Goal: Download file/media

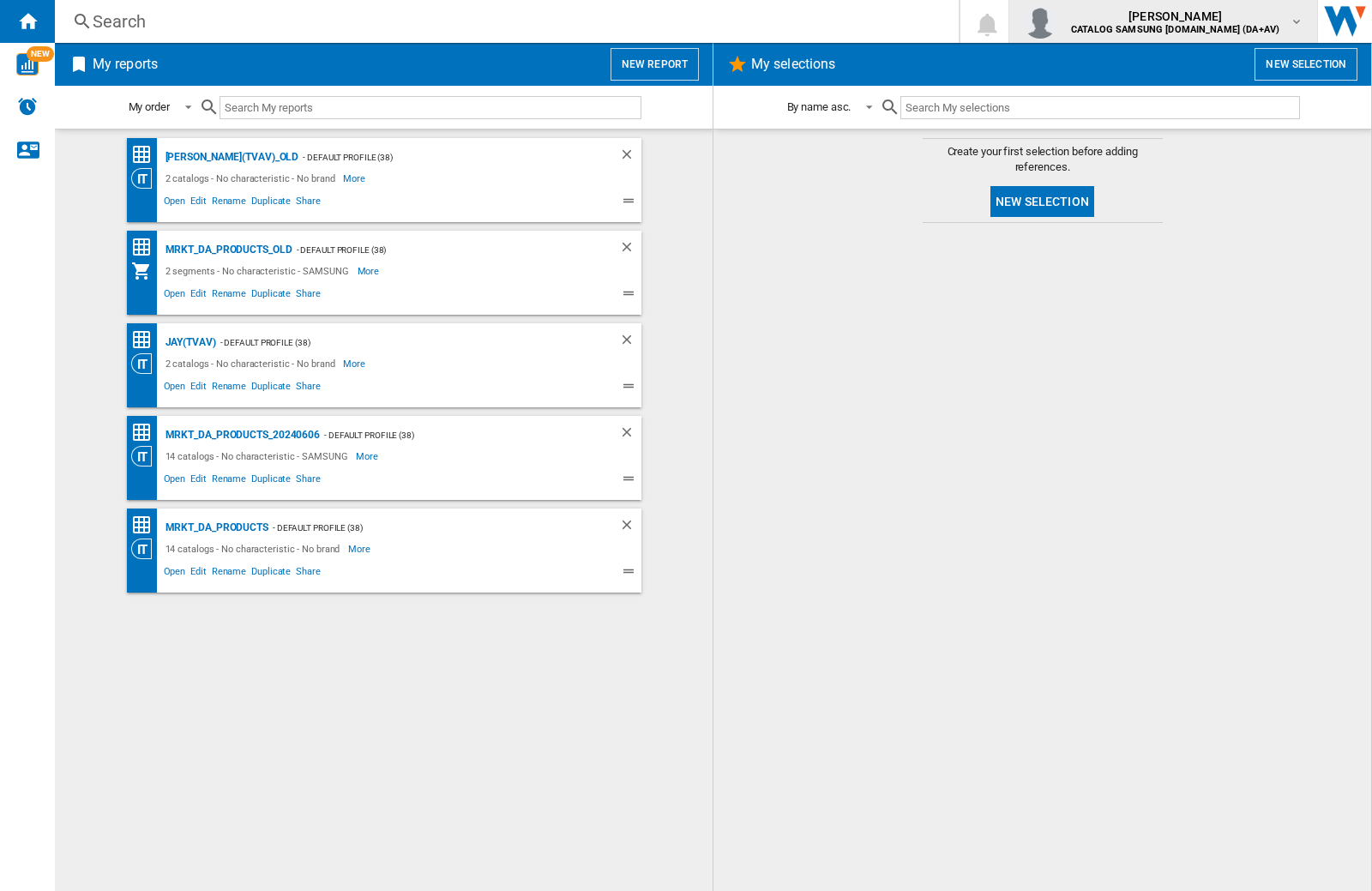
click at [1057, 22] on img "button" at bounding box center [1040, 22] width 35 height 35
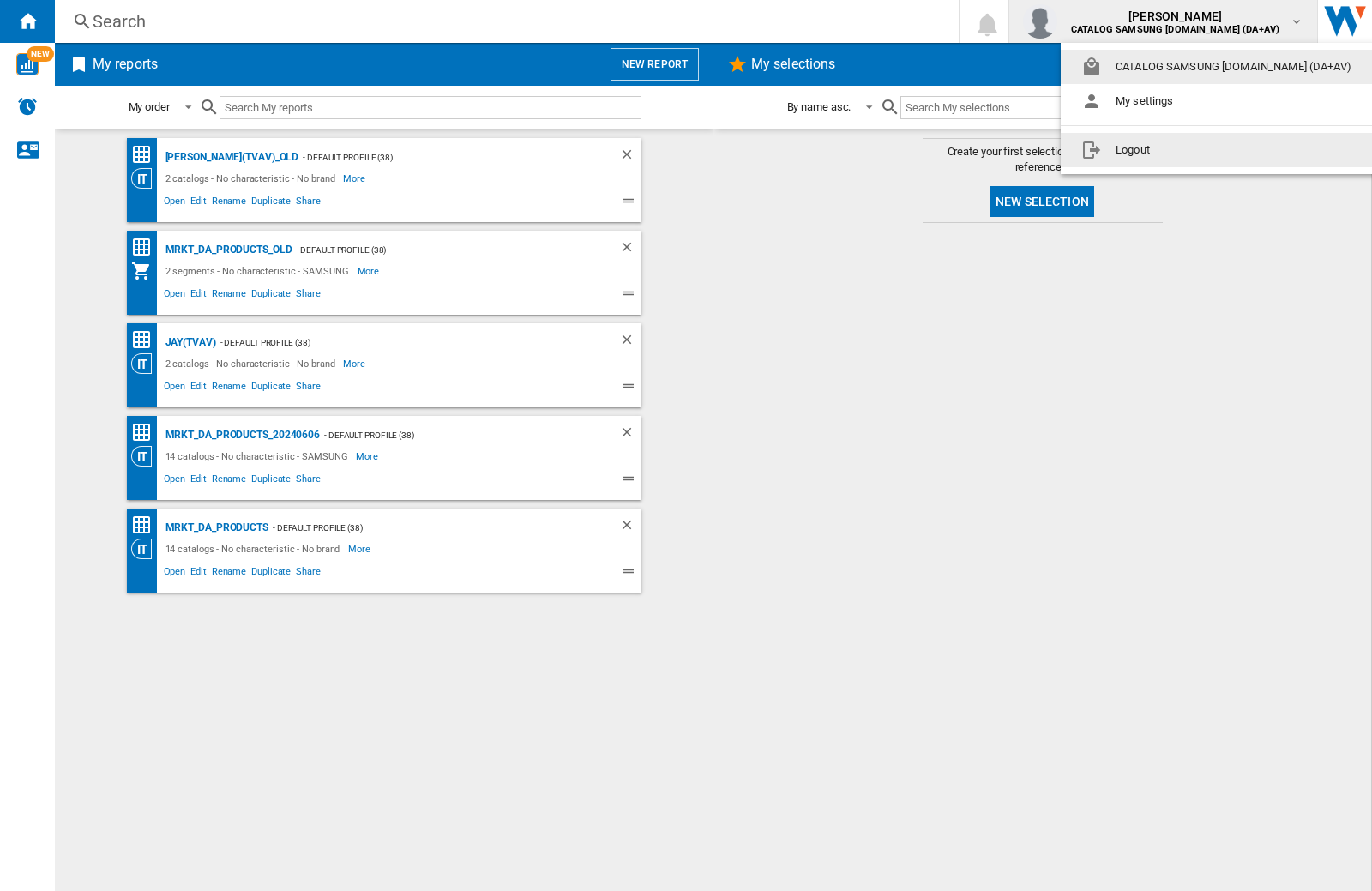
click at [1193, 150] on button "Logout" at bounding box center [1220, 150] width 318 height 35
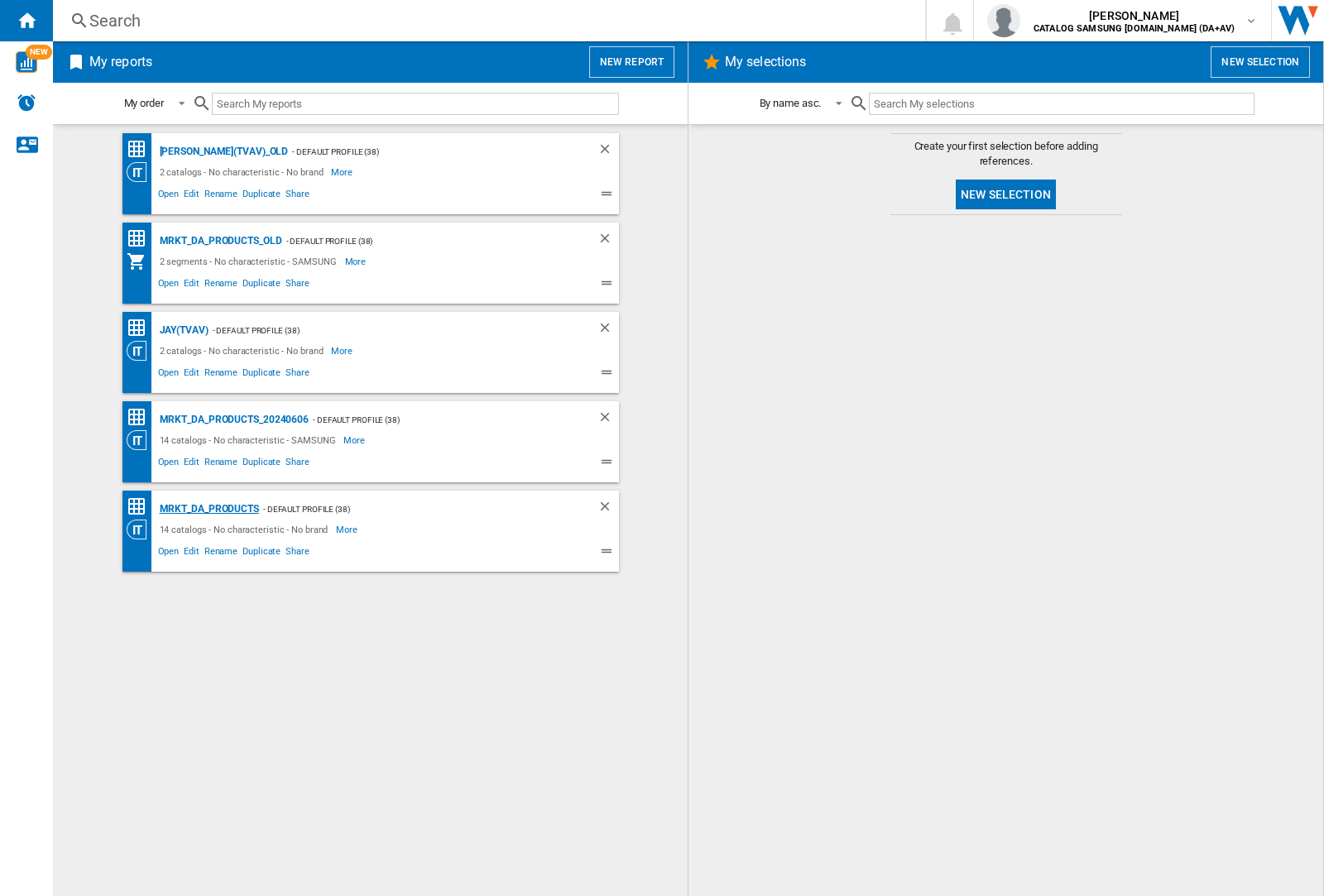
click at [208, 509] on div "MRKT_DA_PRODUCTS" at bounding box center [207, 509] width 104 height 21
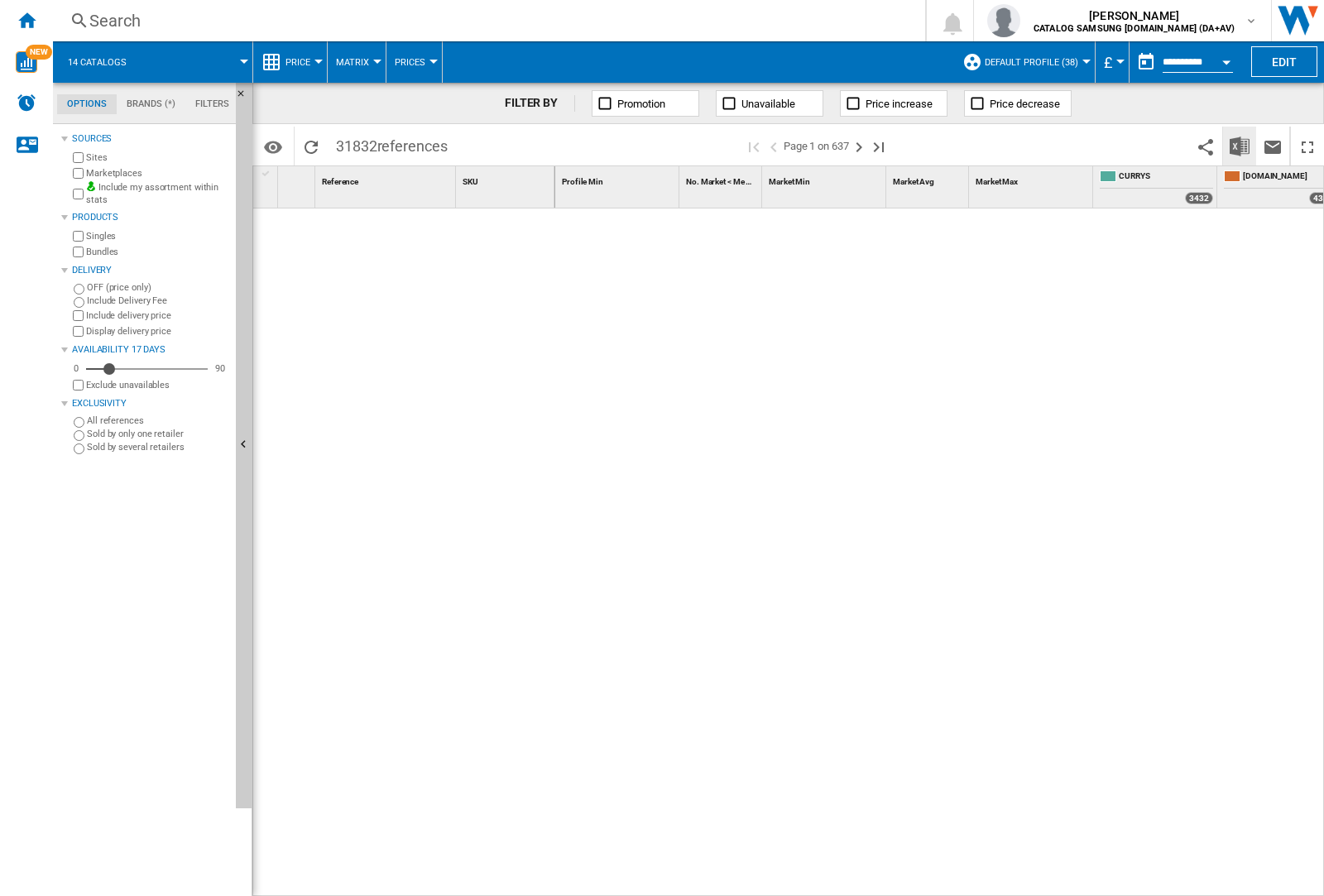
click at [1239, 145] on img "Download in Excel" at bounding box center [1239, 146] width 20 height 20
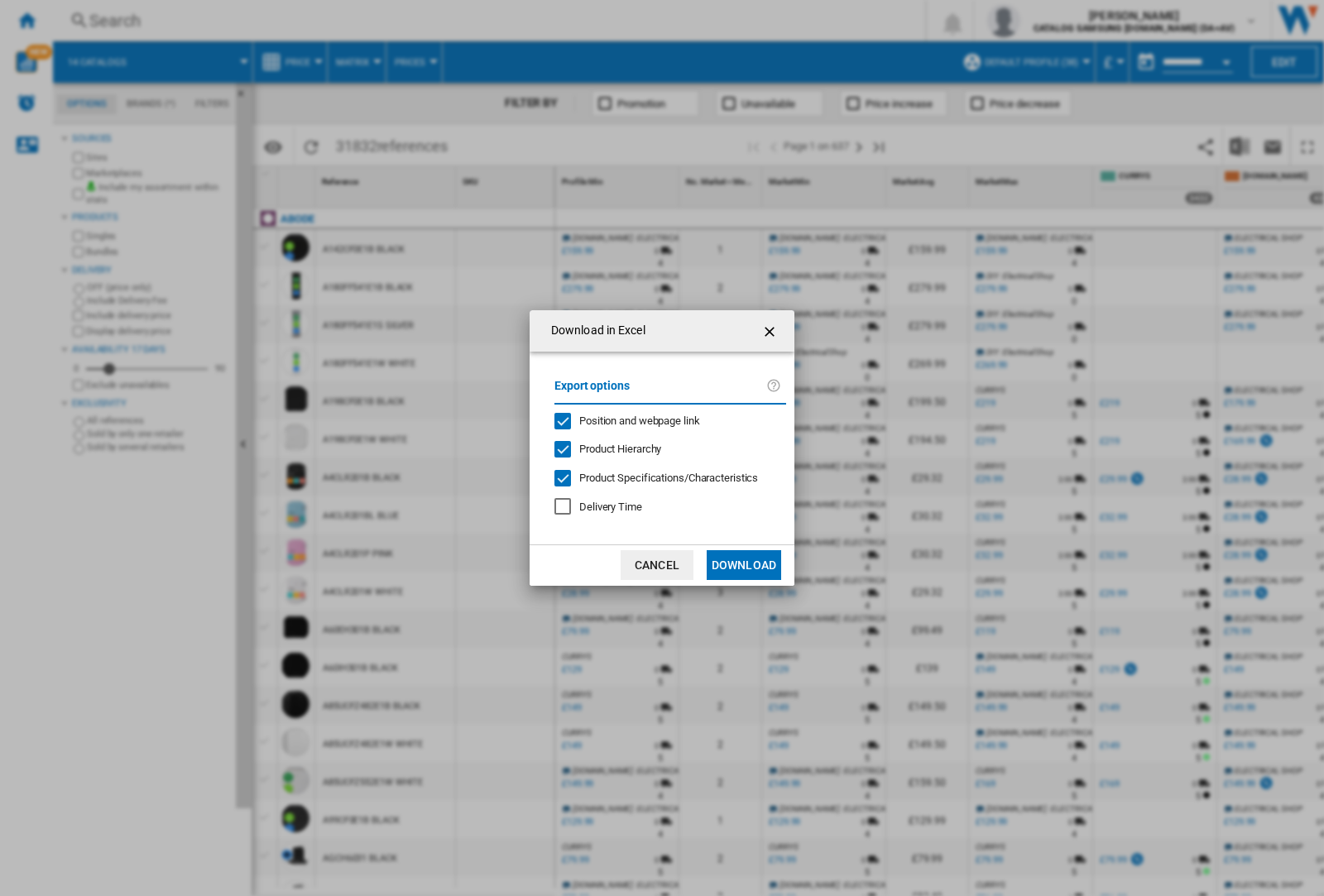
click at [629, 420] on span "Position and webpage link" at bounding box center [640, 420] width 121 height 12
click at [744, 565] on button "Download" at bounding box center [744, 565] width 75 height 30
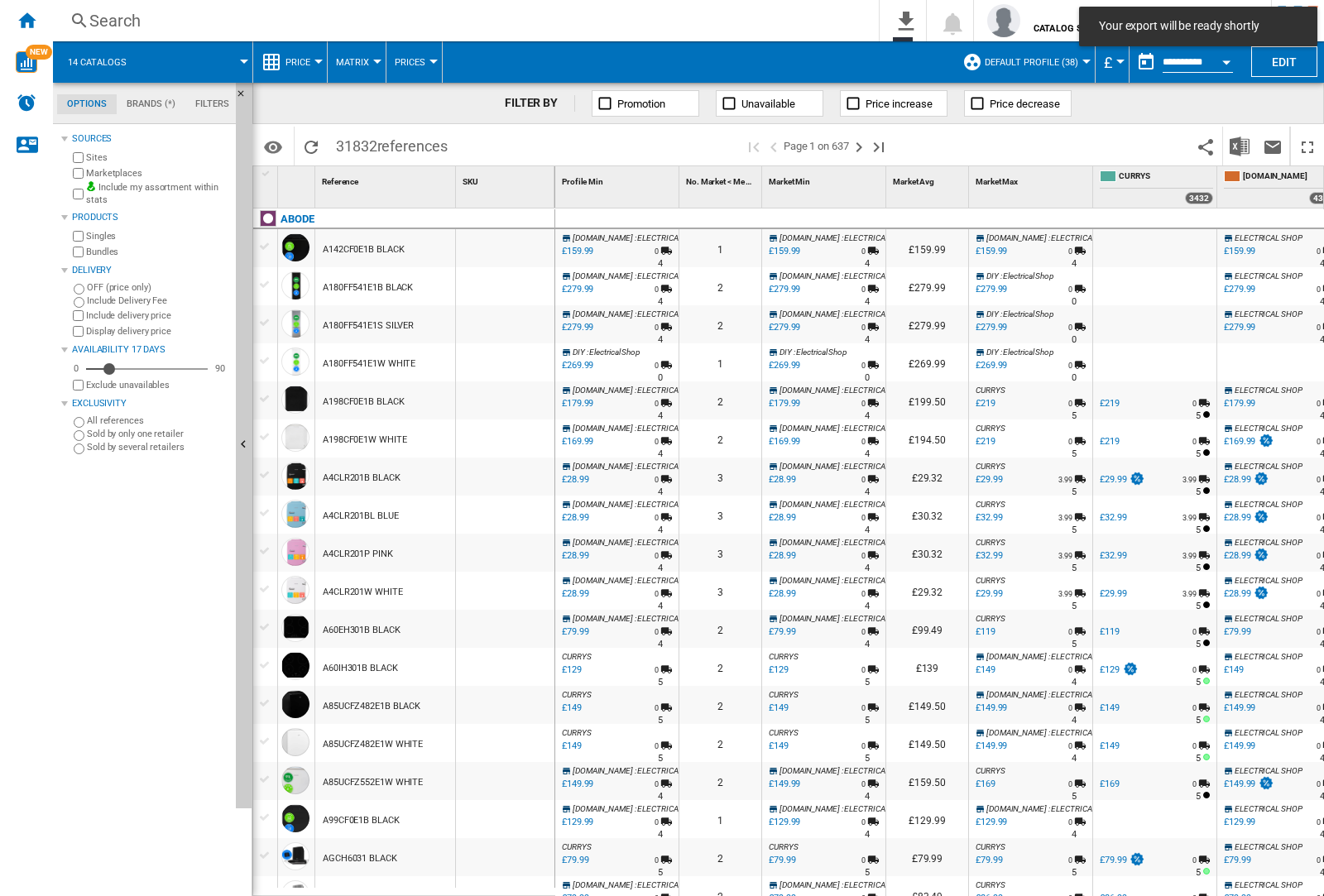
click at [515, 283] on div at bounding box center [505, 285] width 98 height 38
